Goal: Find specific page/section: Find specific page/section

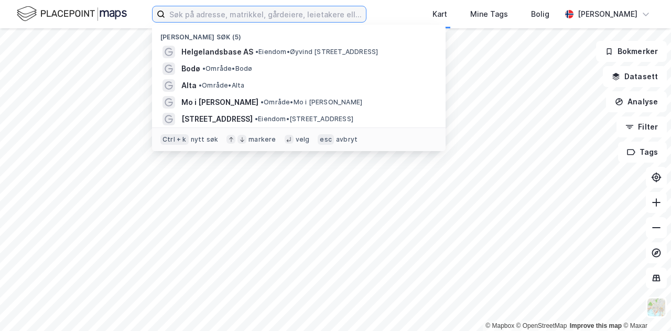
click at [351, 19] on input at bounding box center [265, 14] width 201 height 16
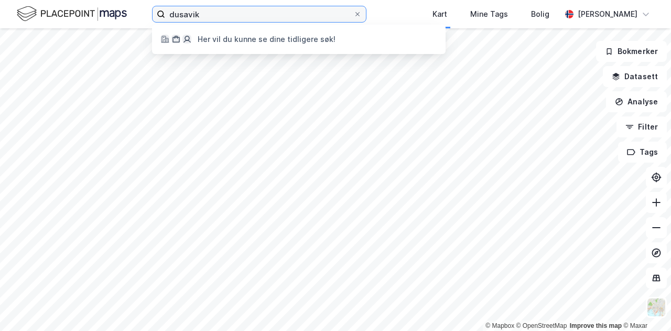
type input "dusavik"
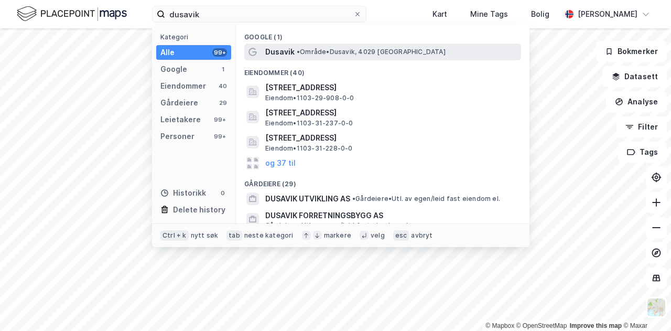
click at [308, 51] on span "• Område • [GEOGRAPHIC_DATA], [GEOGRAPHIC_DATA]" at bounding box center [371, 52] width 149 height 8
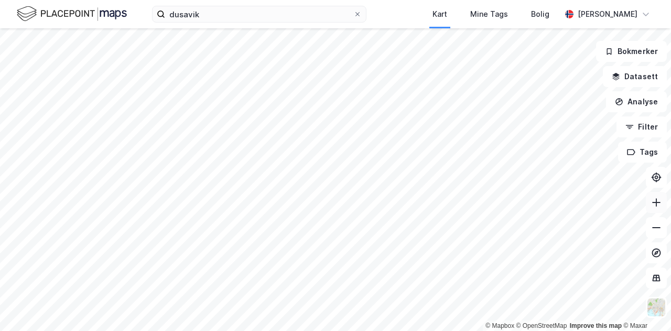
click at [658, 209] on button at bounding box center [656, 202] width 21 height 21
